Goal: Information Seeking & Learning: Learn about a topic

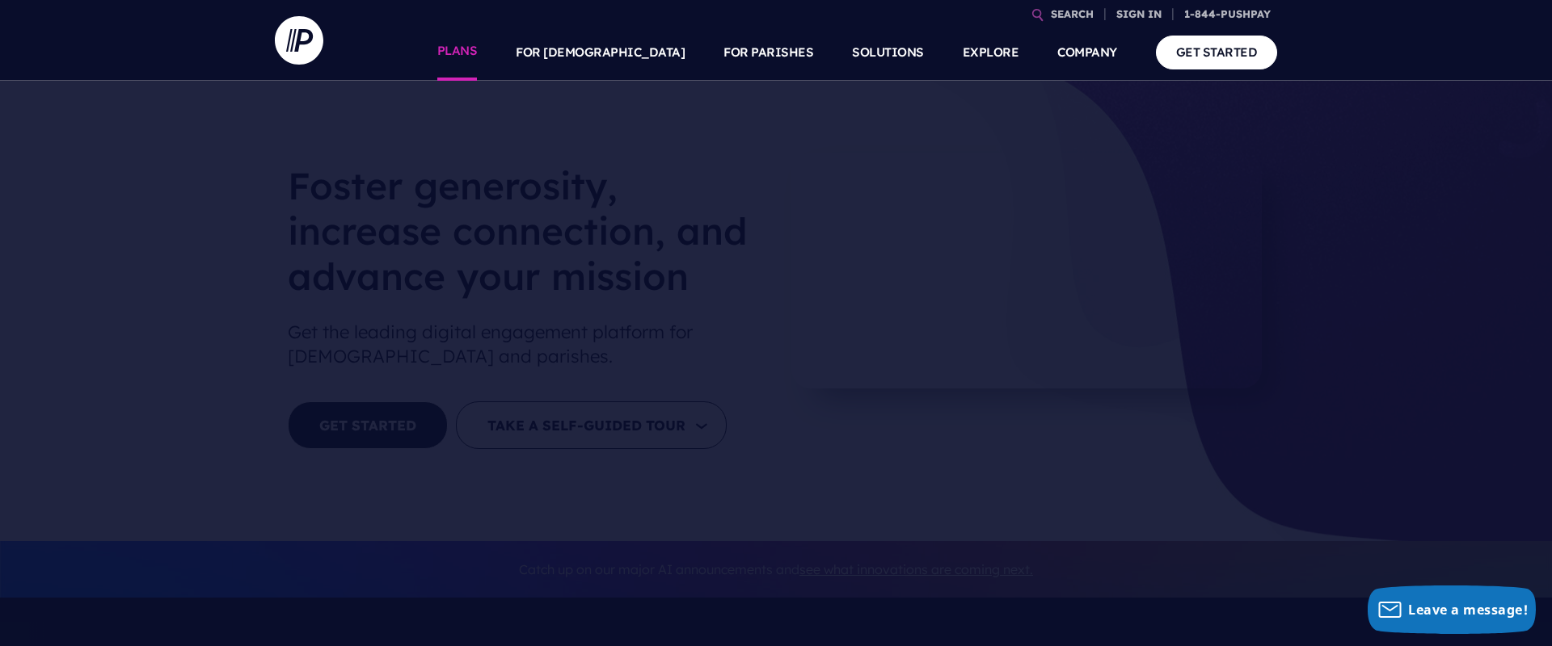
click at [478, 55] on link "PLANS" at bounding box center [457, 52] width 40 height 57
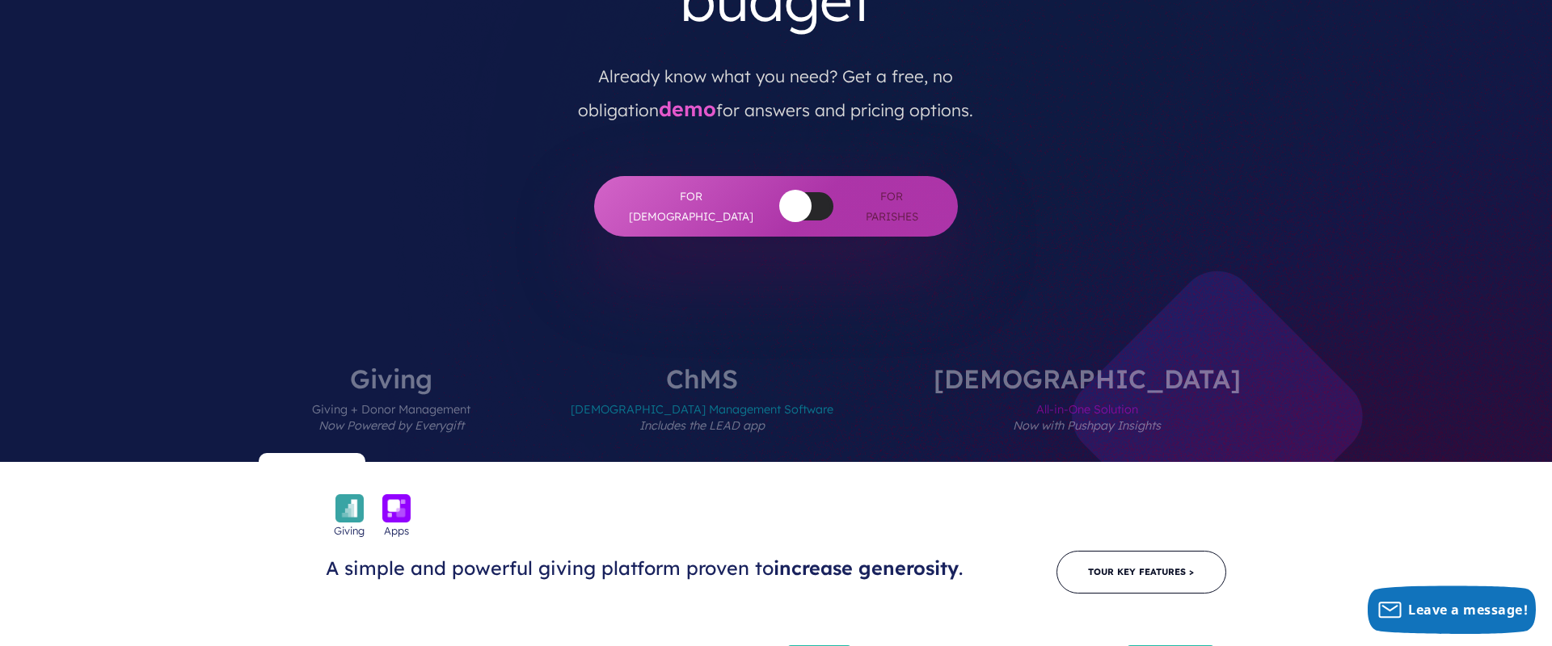
scroll to position [550, 0]
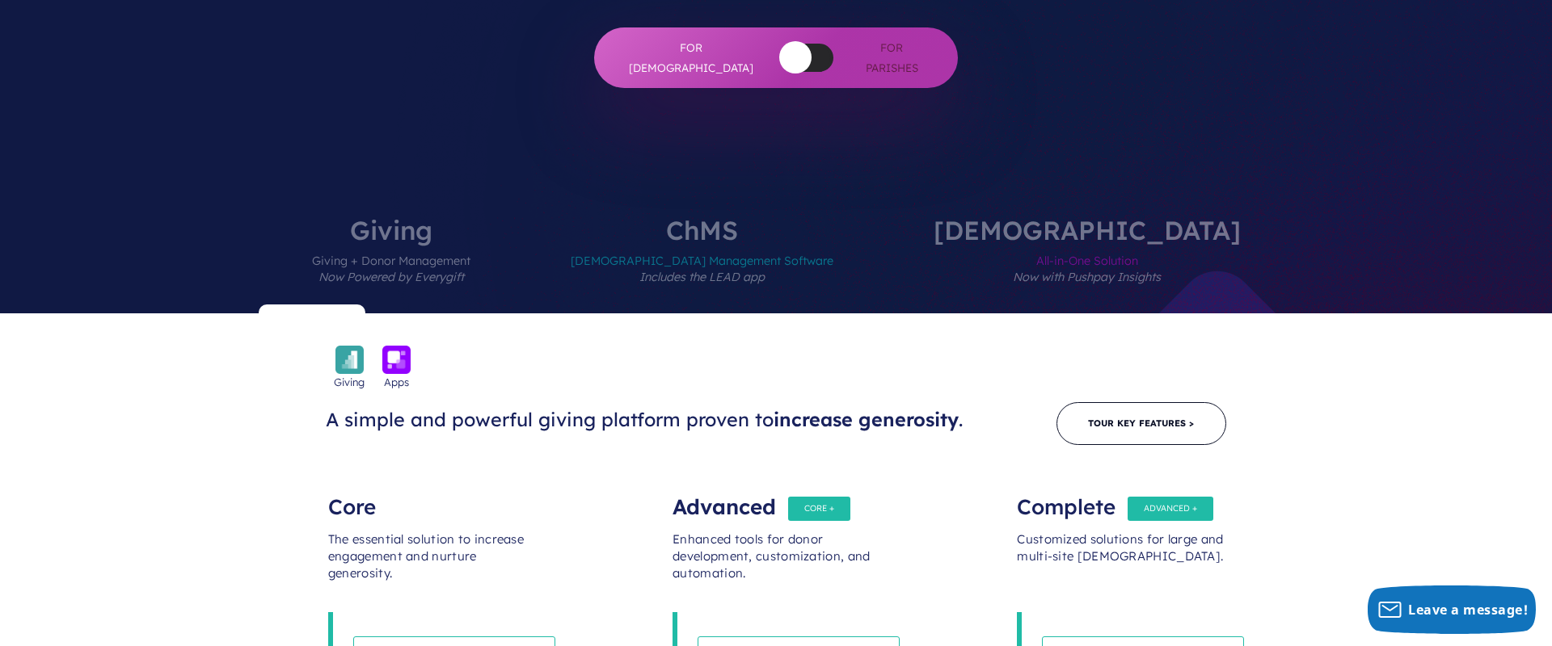
click at [1081, 270] on em "Now with Pushpay Insights" at bounding box center [1087, 277] width 148 height 15
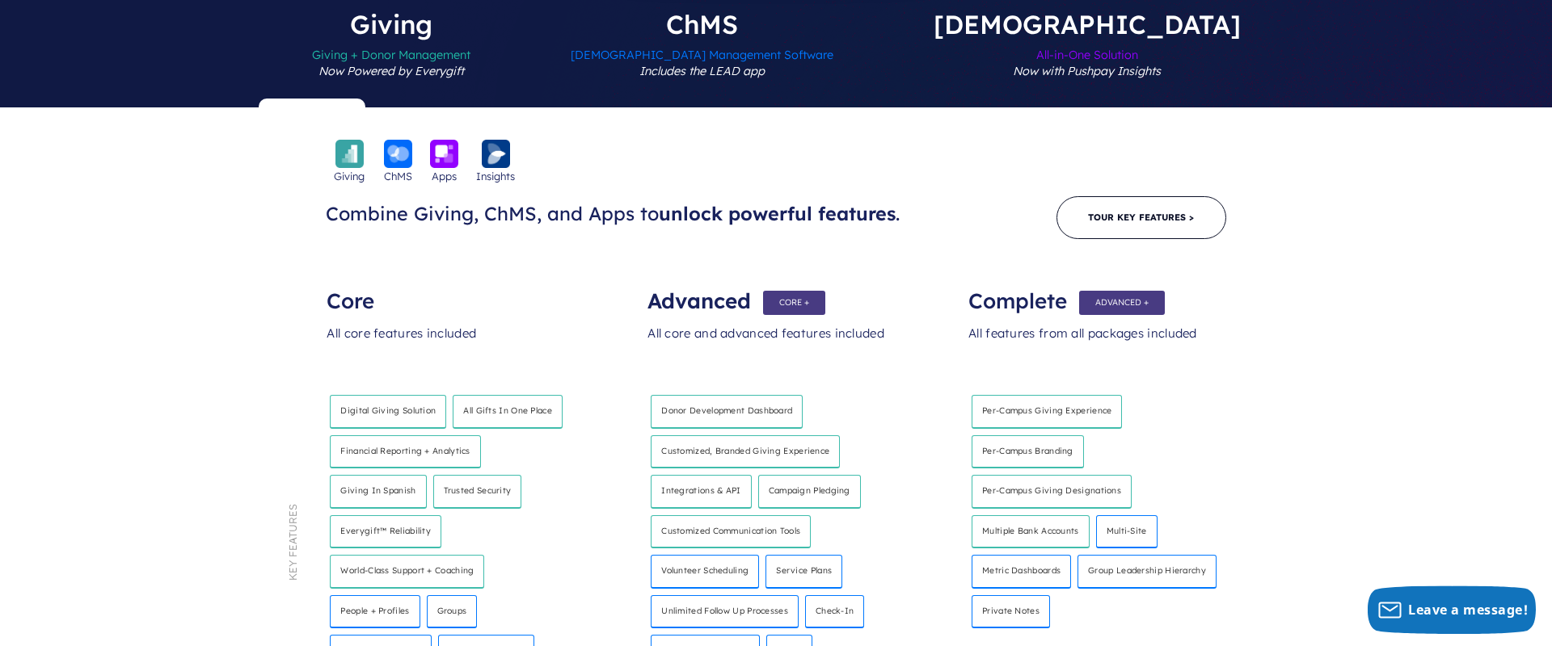
scroll to position [797, 0]
